Goal: Task Accomplishment & Management: Manage account settings

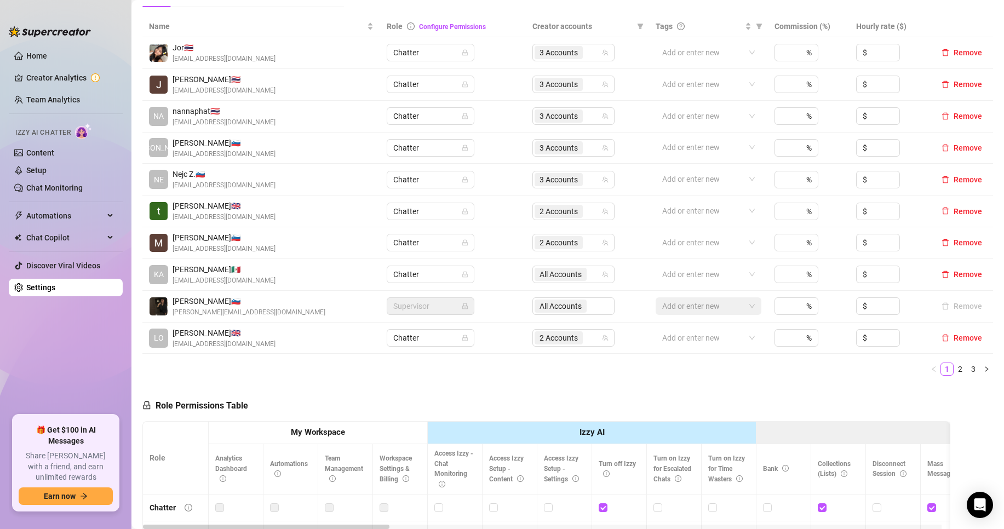
scroll to position [180, 0]
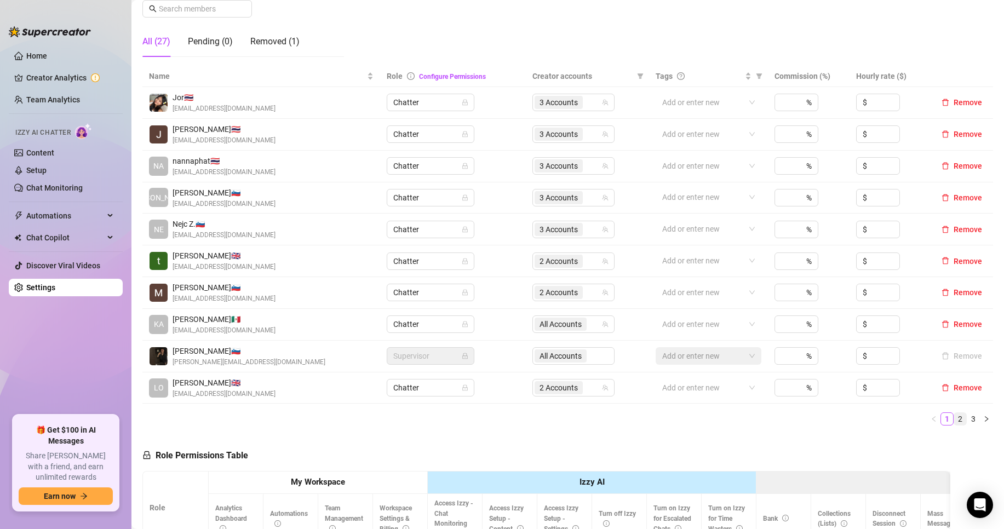
click at [954, 420] on link "2" at bounding box center [960, 419] width 12 height 12
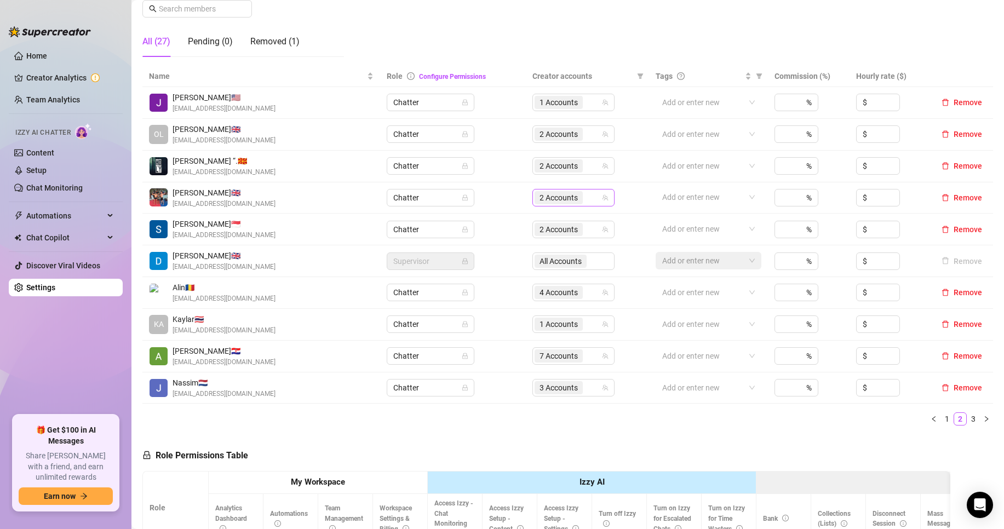
click at [588, 197] on div "2 Accounts" at bounding box center [567, 197] width 66 height 15
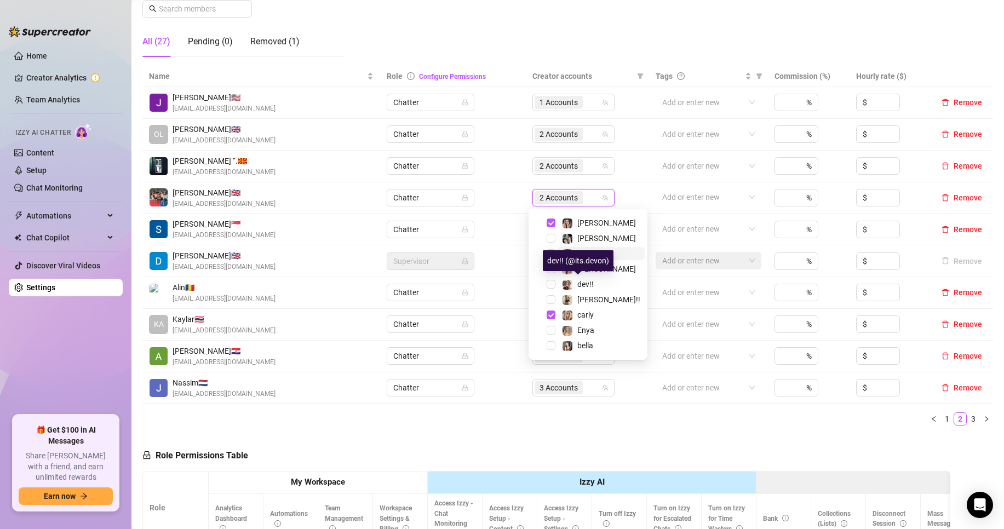
scroll to position [28, 0]
click at [555, 332] on span "Select tree node" at bounding box center [550, 330] width 9 height 9
click at [548, 346] on span "Select tree node" at bounding box center [550, 346] width 9 height 9
click at [562, 192] on span "4 Accounts" at bounding box center [558, 198] width 38 height 12
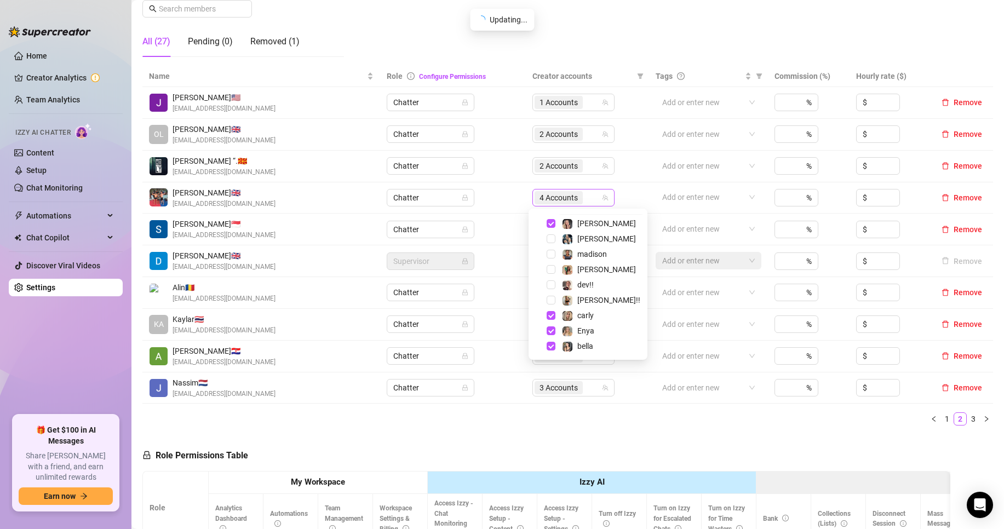
scroll to position [15, 0]
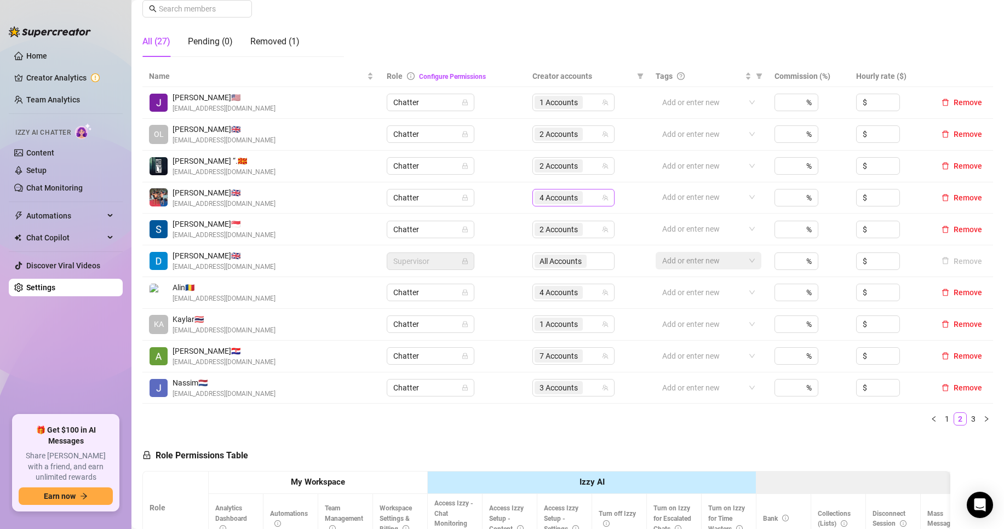
click at [575, 189] on div "4 Accounts" at bounding box center [573, 198] width 82 height 18
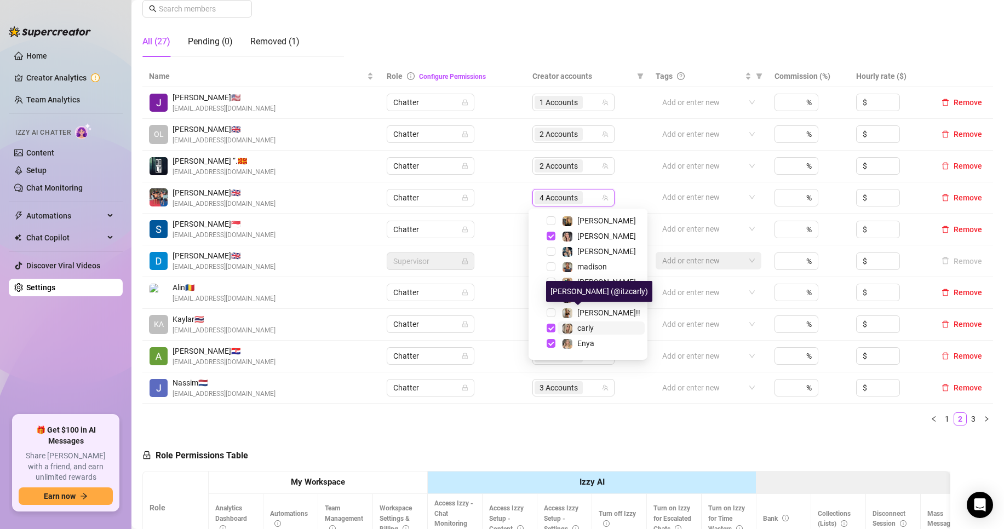
scroll to position [28, 0]
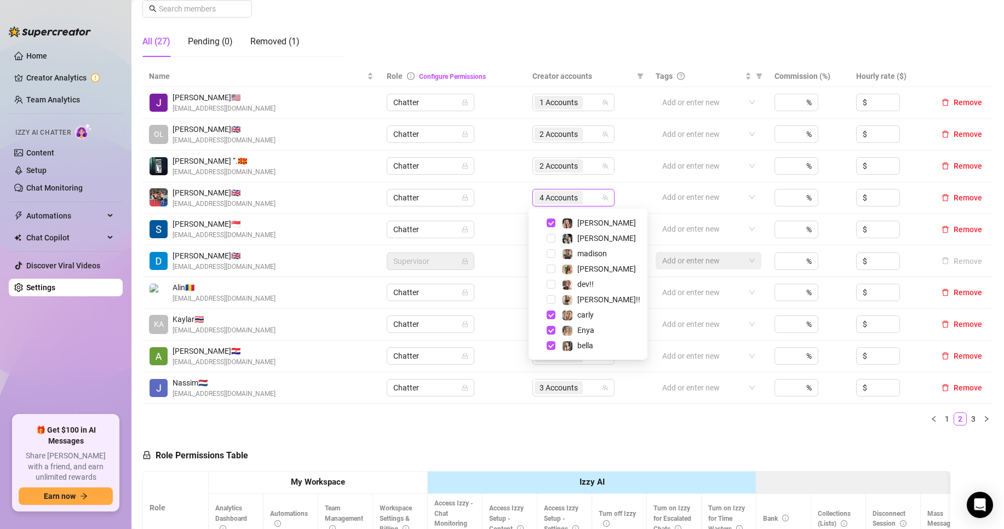
click at [603, 409] on div "Name Role Configure Permissions Creator accounts Tags Commission (%) Hourly rat…" at bounding box center [567, 246] width 850 height 360
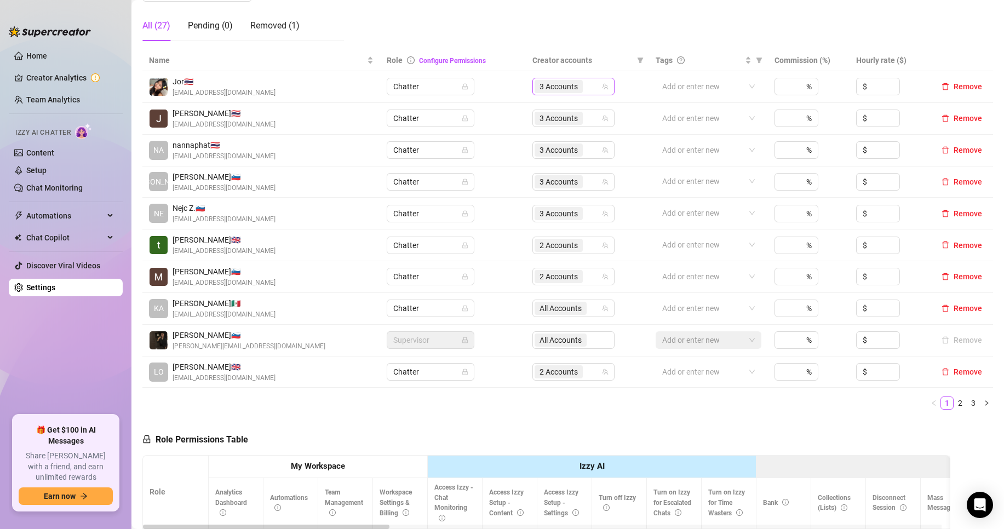
scroll to position [199, 0]
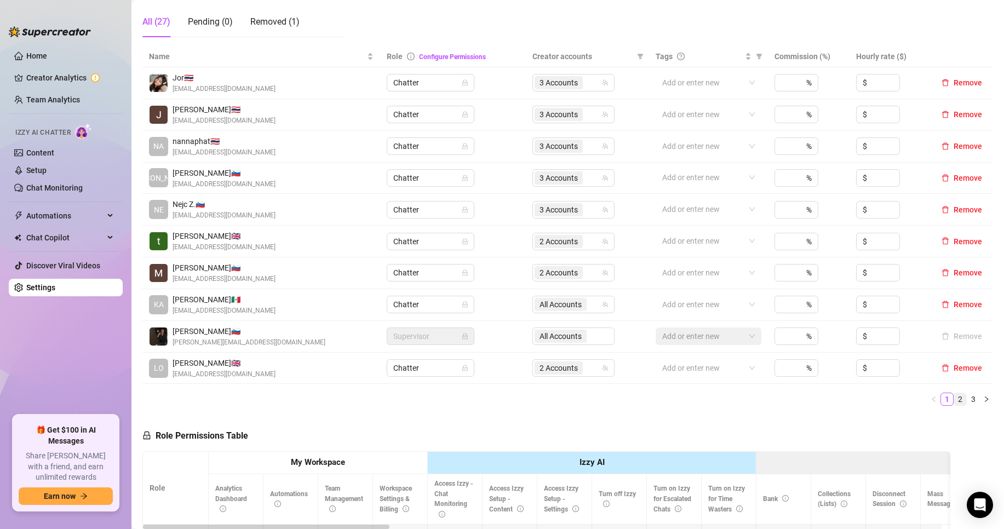
click at [954, 400] on link "2" at bounding box center [960, 399] width 12 height 12
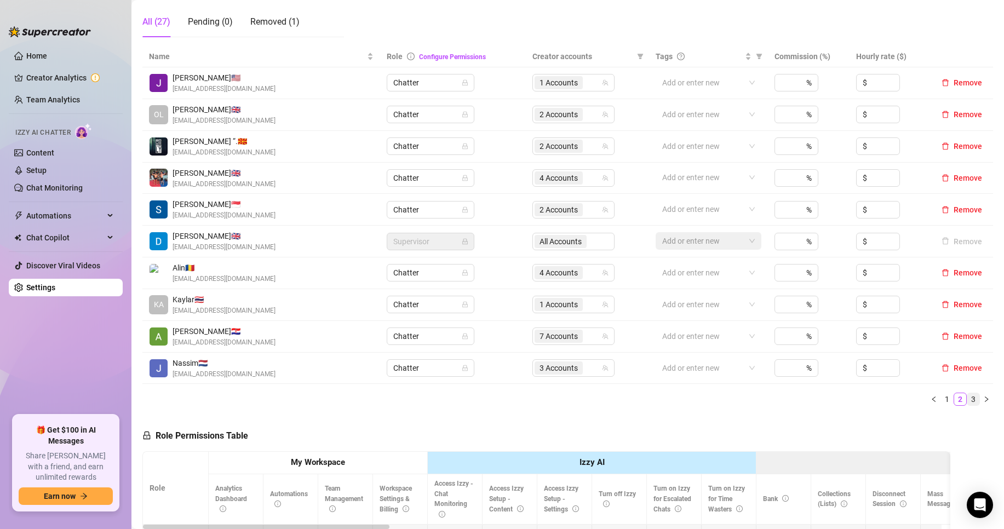
click at [967, 402] on link "3" at bounding box center [973, 399] width 12 height 12
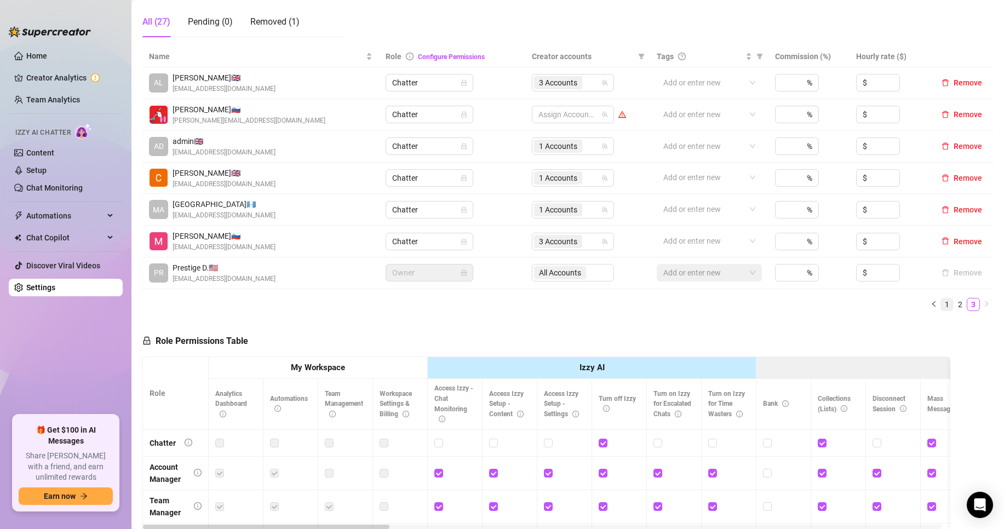
click at [941, 304] on link "1" at bounding box center [947, 304] width 12 height 12
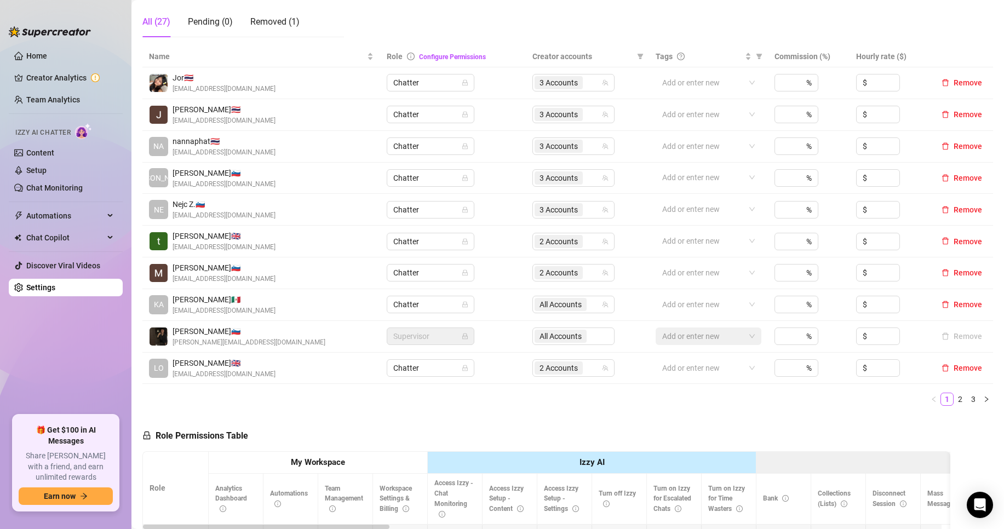
scroll to position [0, 0]
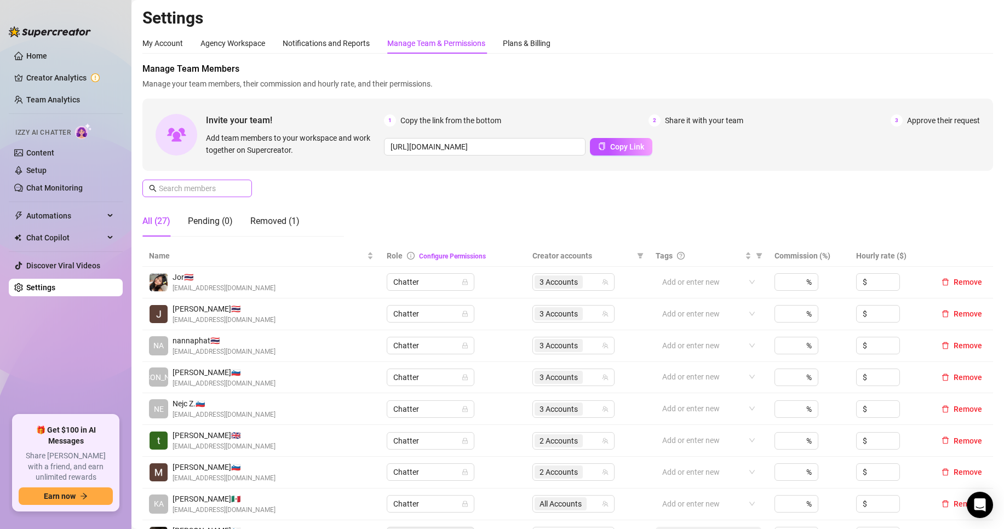
click at [226, 182] on span at bounding box center [197, 189] width 110 height 18
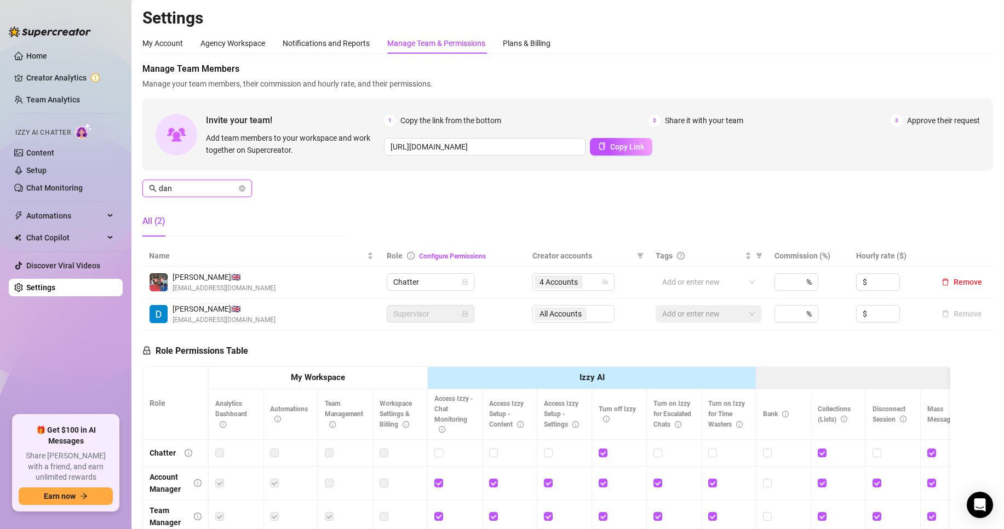
type input "dan"
